Goal: Task Accomplishment & Management: Use online tool/utility

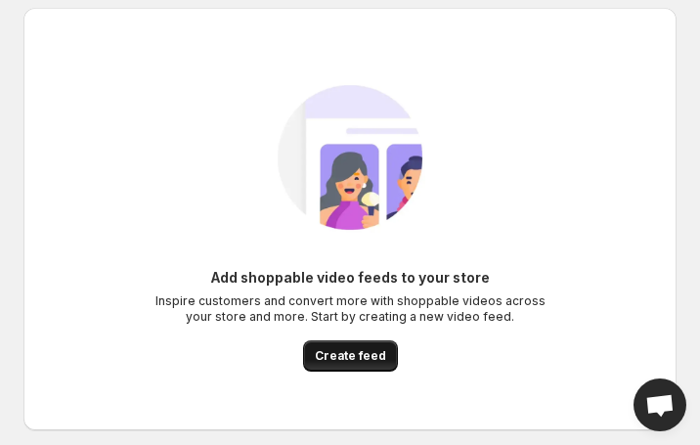
click at [361, 361] on span "Create feed" at bounding box center [350, 356] width 71 height 16
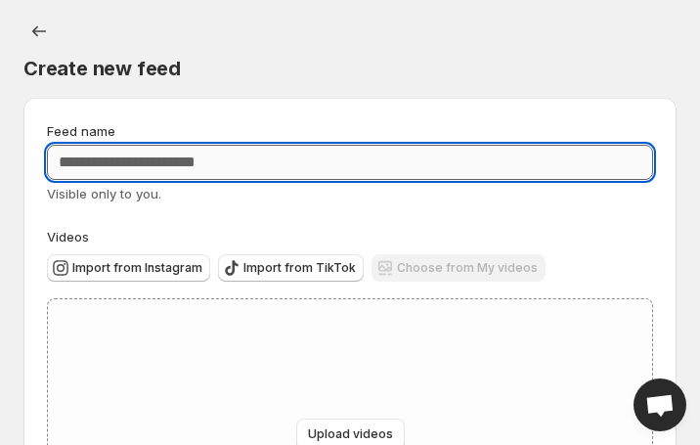
click at [337, 157] on input "Feed name" at bounding box center [350, 162] width 606 height 35
paste input "**********"
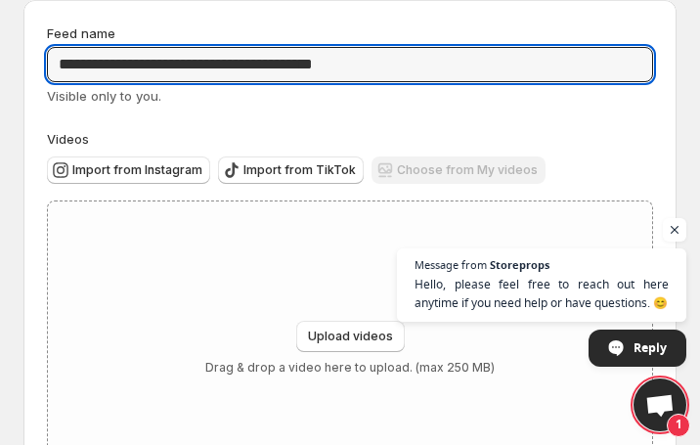
scroll to position [90, 0]
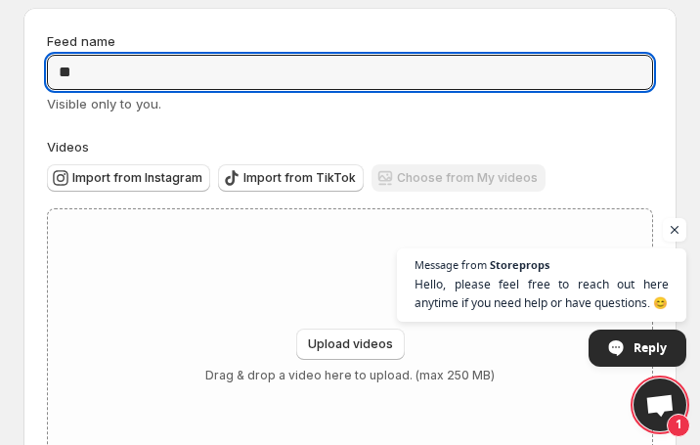
type input "*"
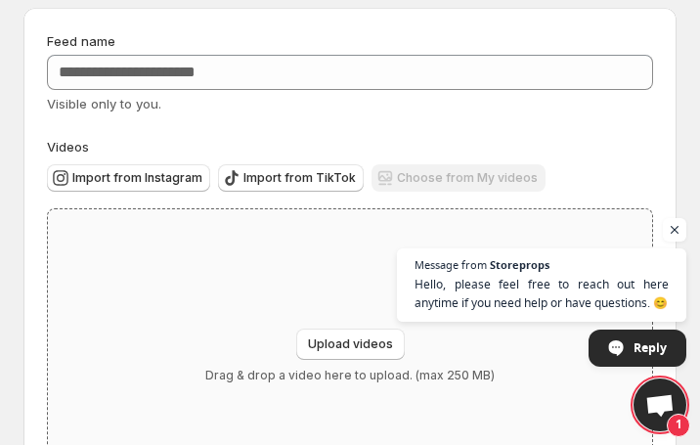
click at [315, 254] on div "Upload videos Drag & drop a video here to upload. (max 250 MB)" at bounding box center [350, 355] width 604 height 293
click at [551, 303] on span "Hello, please feel free to reach out here anytime if you need help or have ques…" at bounding box center [542, 294] width 258 height 38
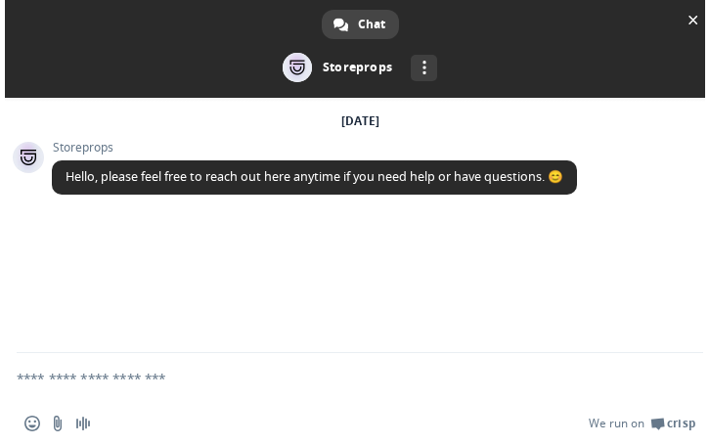
scroll to position [0, 0]
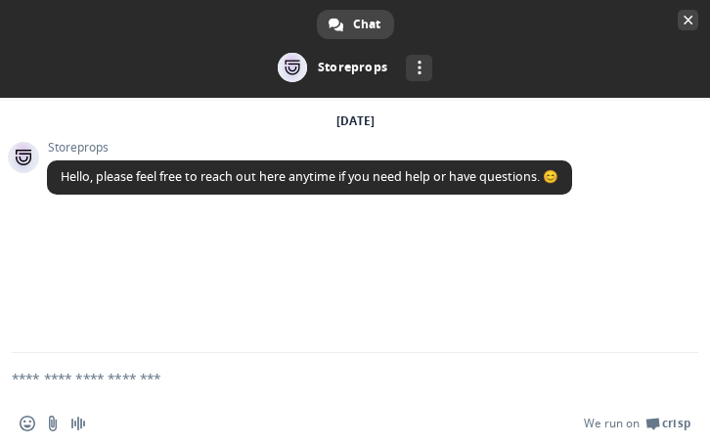
click at [687, 21] on span "Close chat" at bounding box center [689, 20] width 10 height 13
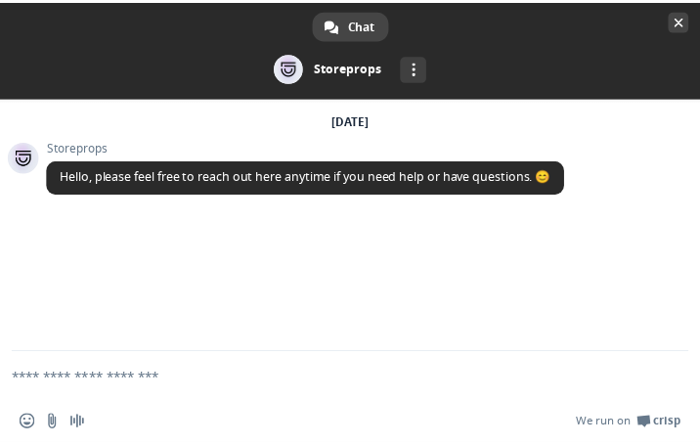
scroll to position [86, 0]
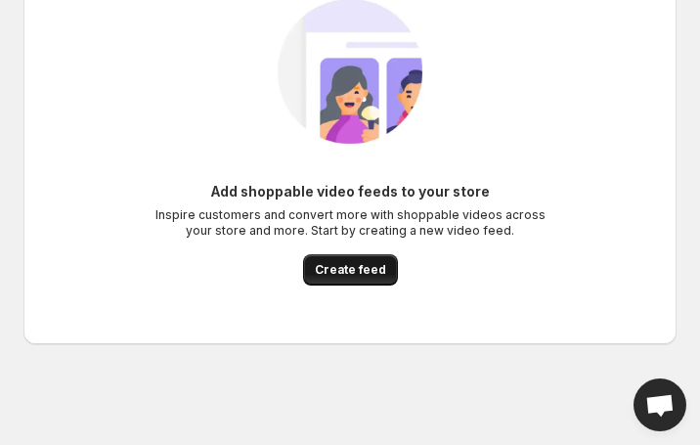
click at [340, 271] on span "Create feed" at bounding box center [350, 270] width 71 height 16
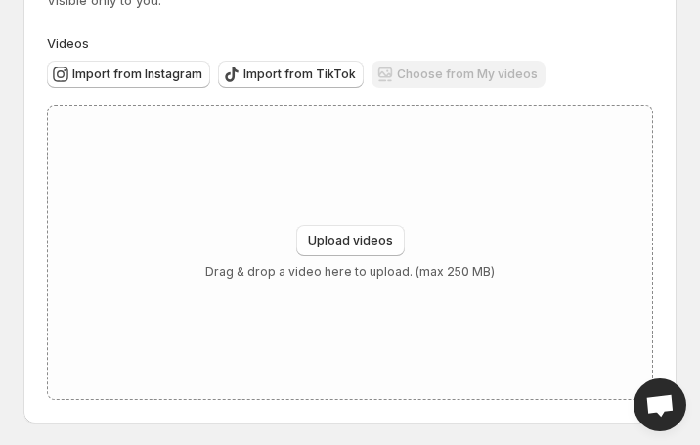
scroll to position [195, 0]
click at [379, 278] on p "Drag & drop a video here to upload. (max 250 MB)" at bounding box center [350, 271] width 290 height 16
type input "**********"
drag, startPoint x: 679, startPoint y: 279, endPoint x: 640, endPoint y: 363, distance: 92.8
click at [640, 361] on div "Create new feed. This page is ready Create new feed Feed name Visible only to y…" at bounding box center [350, 215] width 700 height 821
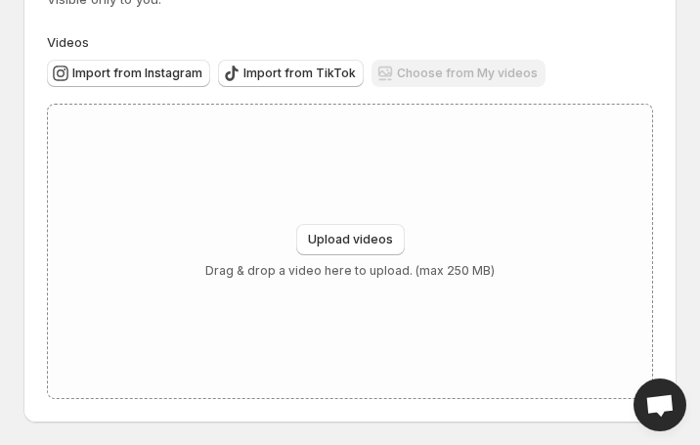
click at [669, 402] on span "Open chat" at bounding box center [660, 406] width 31 height 25
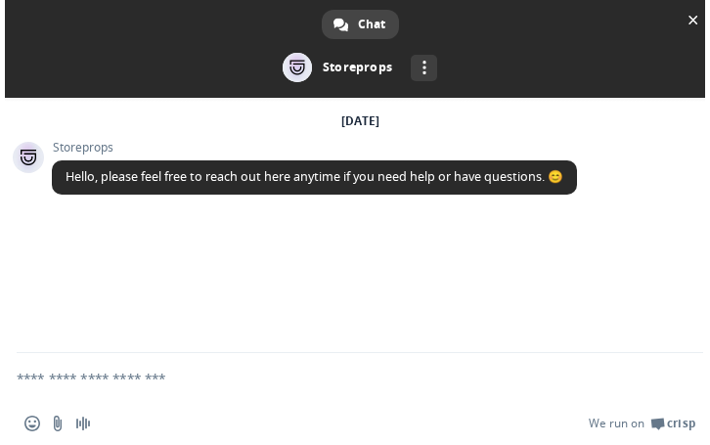
scroll to position [0, 0]
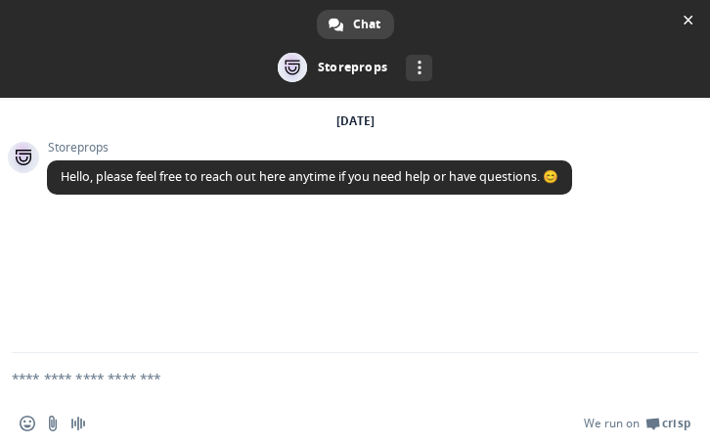
click at [152, 369] on textarea "Compose your message..." at bounding box center [332, 377] width 640 height 49
type textarea "*"
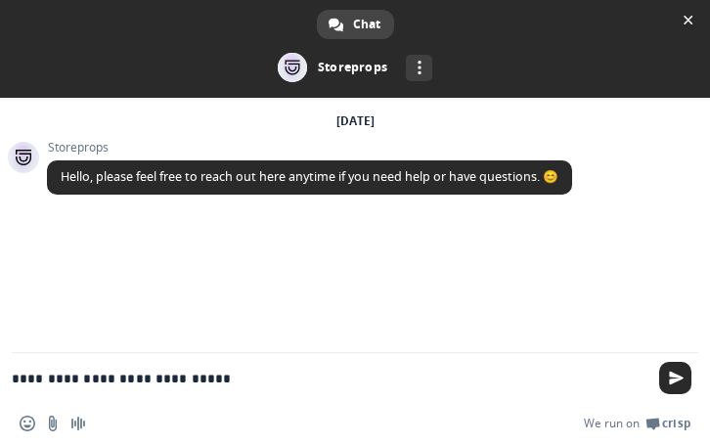
type textarea "**********"
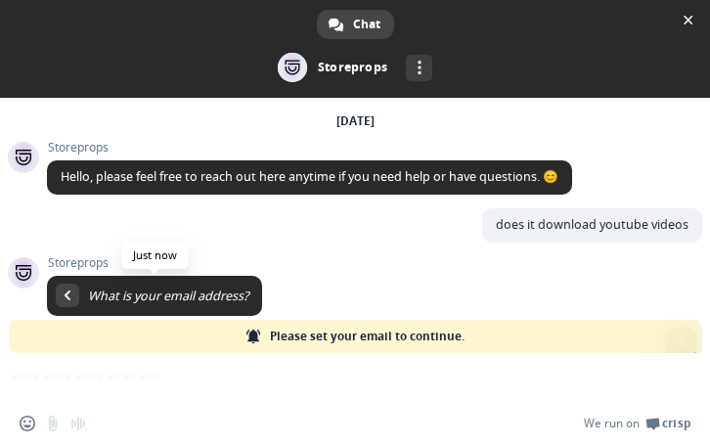
click at [109, 281] on span "What is your email address? Just now" at bounding box center [374, 322] width 655 height 93
click at [109, 280] on span "What is your email address?" at bounding box center [154, 296] width 215 height 40
click at [519, 277] on span at bounding box center [374, 322] width 655 height 93
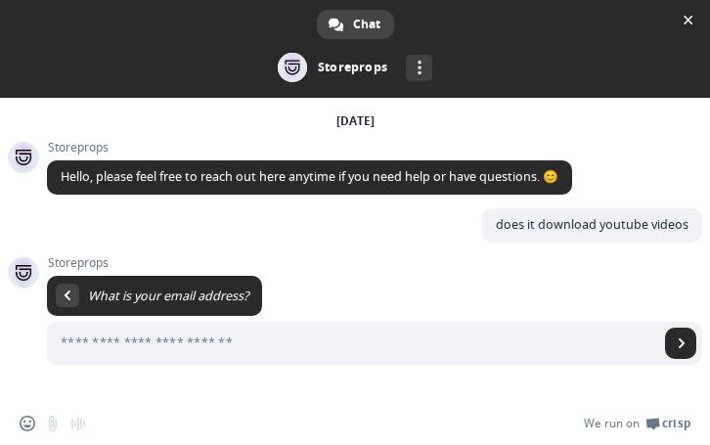
click at [515, 280] on span at bounding box center [374, 322] width 655 height 93
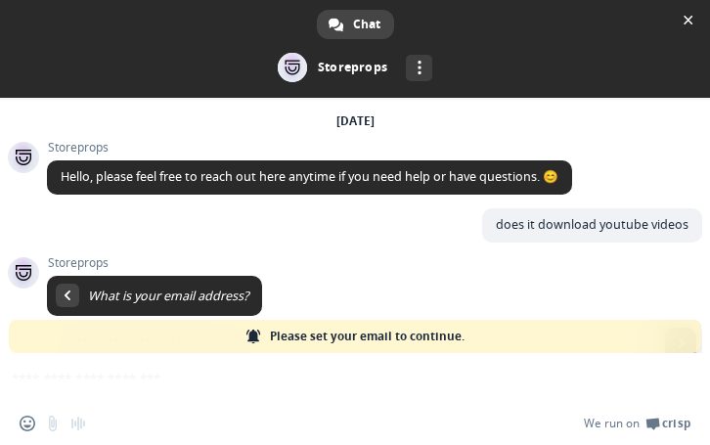
click at [515, 280] on span at bounding box center [374, 322] width 655 height 93
click at [595, 284] on span at bounding box center [374, 322] width 655 height 93
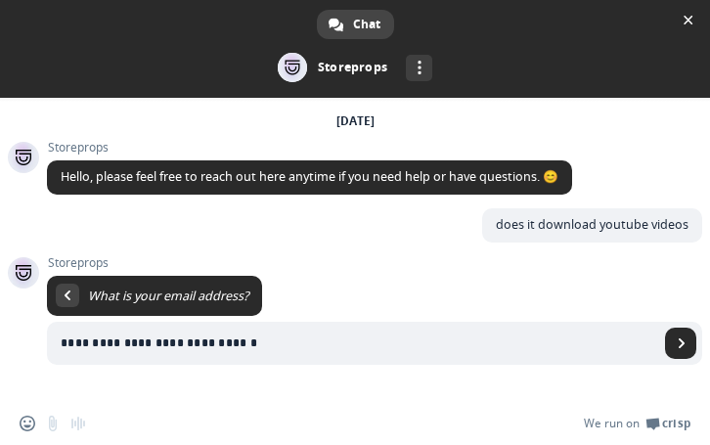
type input "**********"
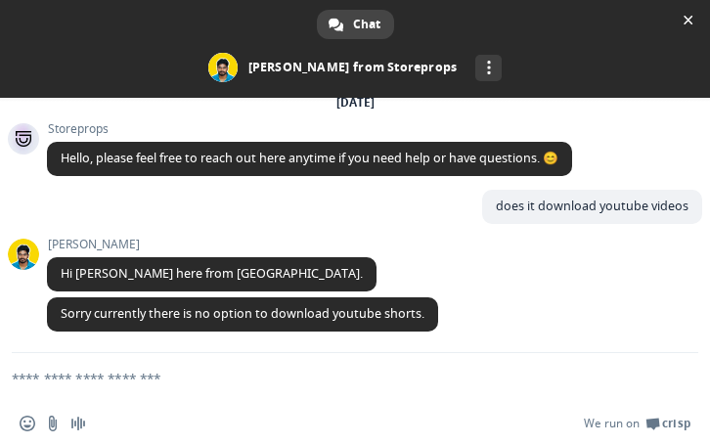
scroll to position [61, 0]
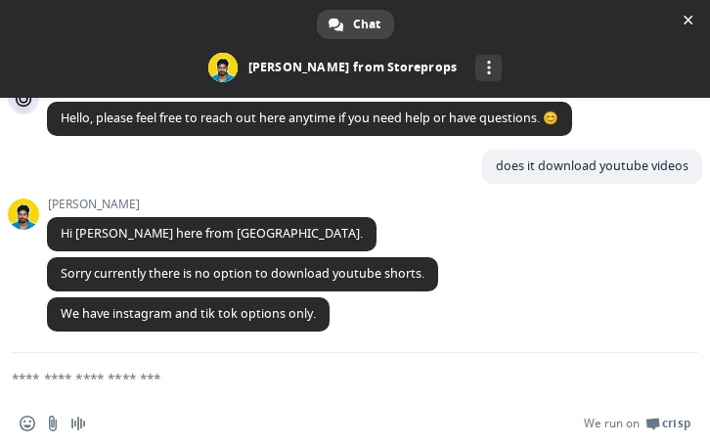
scroll to position [102, 0]
